Goal: Navigation & Orientation: Find specific page/section

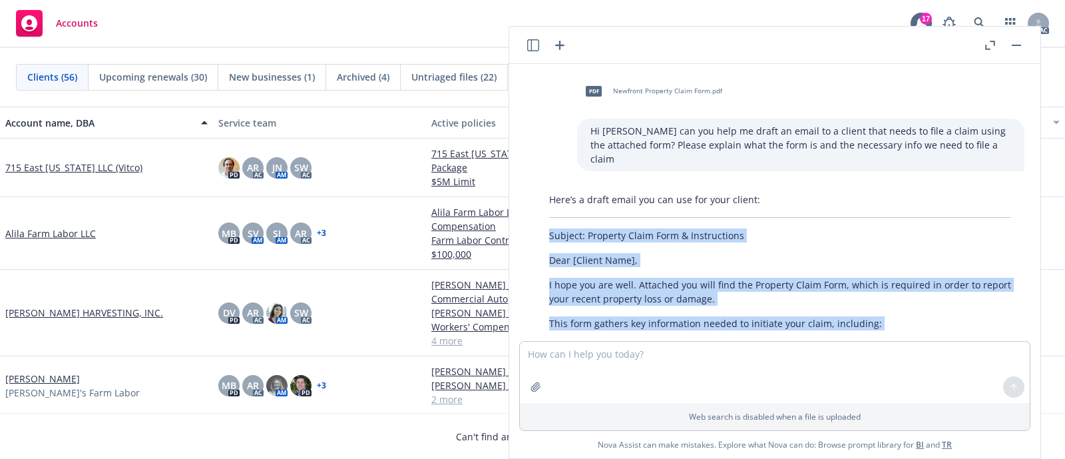
scroll to position [739, 0]
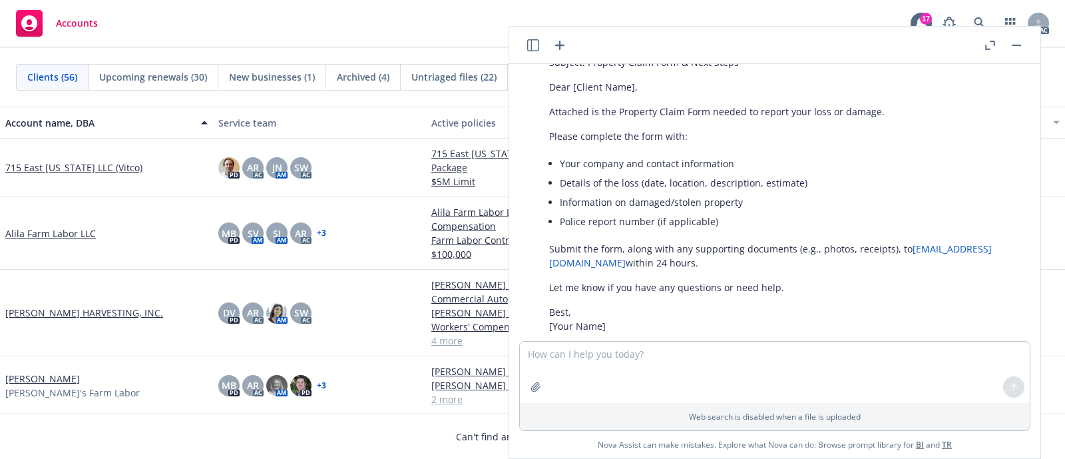
click at [1012, 45] on button "button" at bounding box center [1017, 45] width 16 height 16
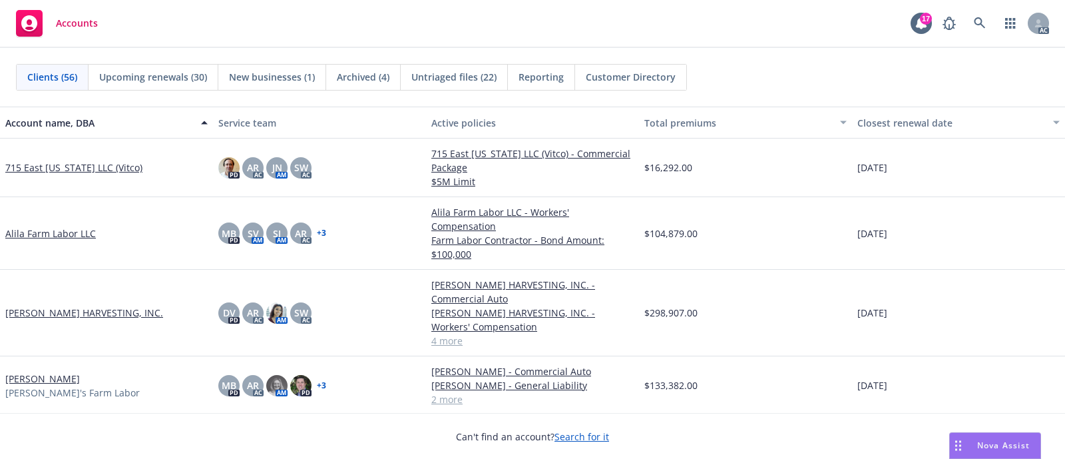
click at [715, 18] on div "Accounts 17 AC" at bounding box center [532, 24] width 1065 height 48
